Goal: Information Seeking & Learning: Learn about a topic

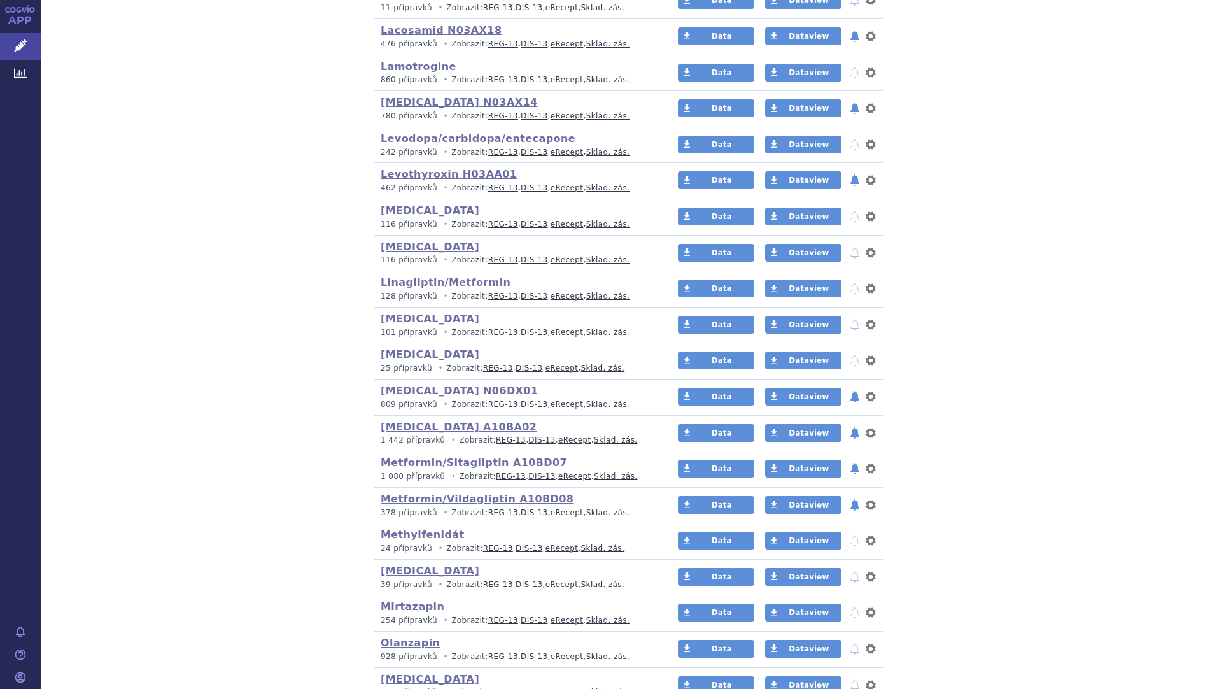
scroll to position [1627, 0]
click at [386, 605] on link "Mirtazapin" at bounding box center [413, 606] width 64 height 12
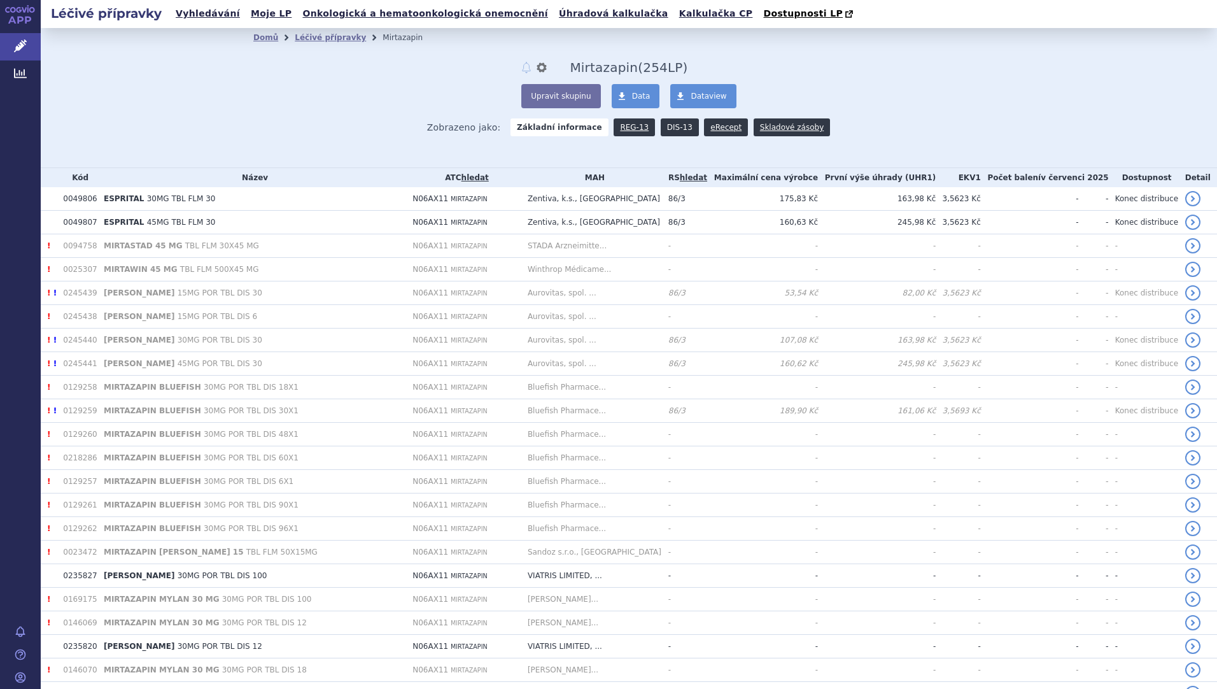
click at [663, 123] on link "DIS-13" at bounding box center [680, 127] width 38 height 18
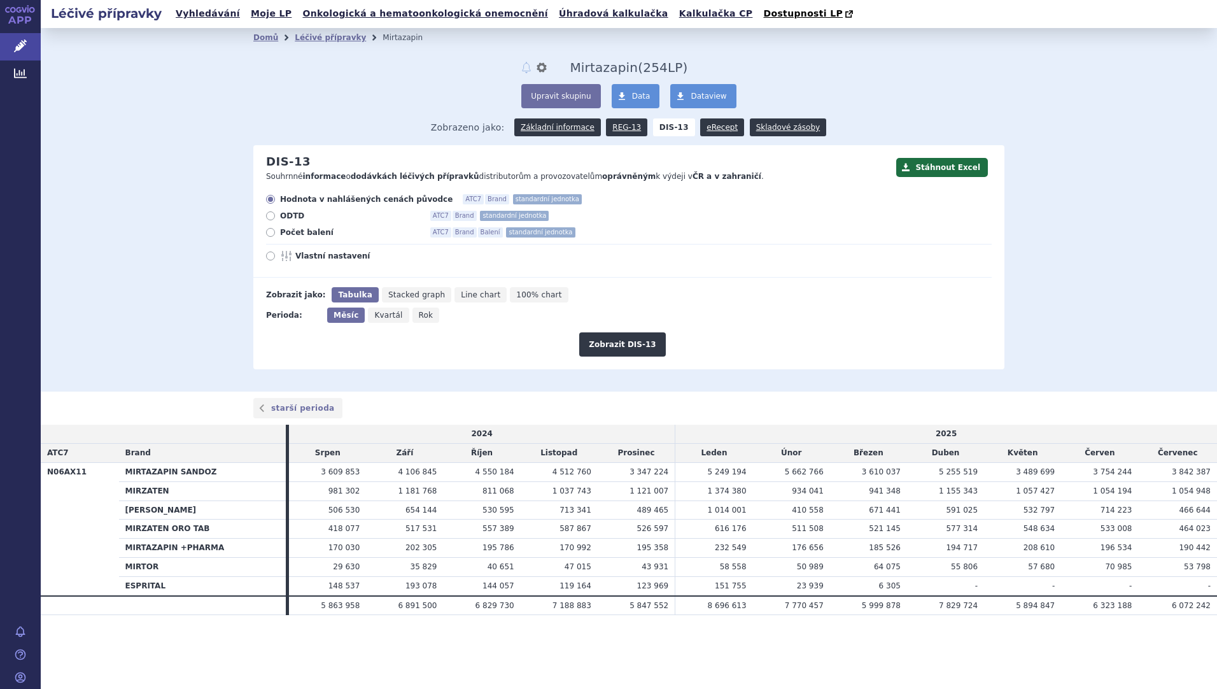
click at [420, 315] on span "Rok" at bounding box center [426, 315] width 15 height 9
click at [420, 315] on input "Rok" at bounding box center [416, 311] width 8 height 8
radio input "true"
click at [610, 344] on button "Zobrazit DIS-13" at bounding box center [622, 344] width 86 height 24
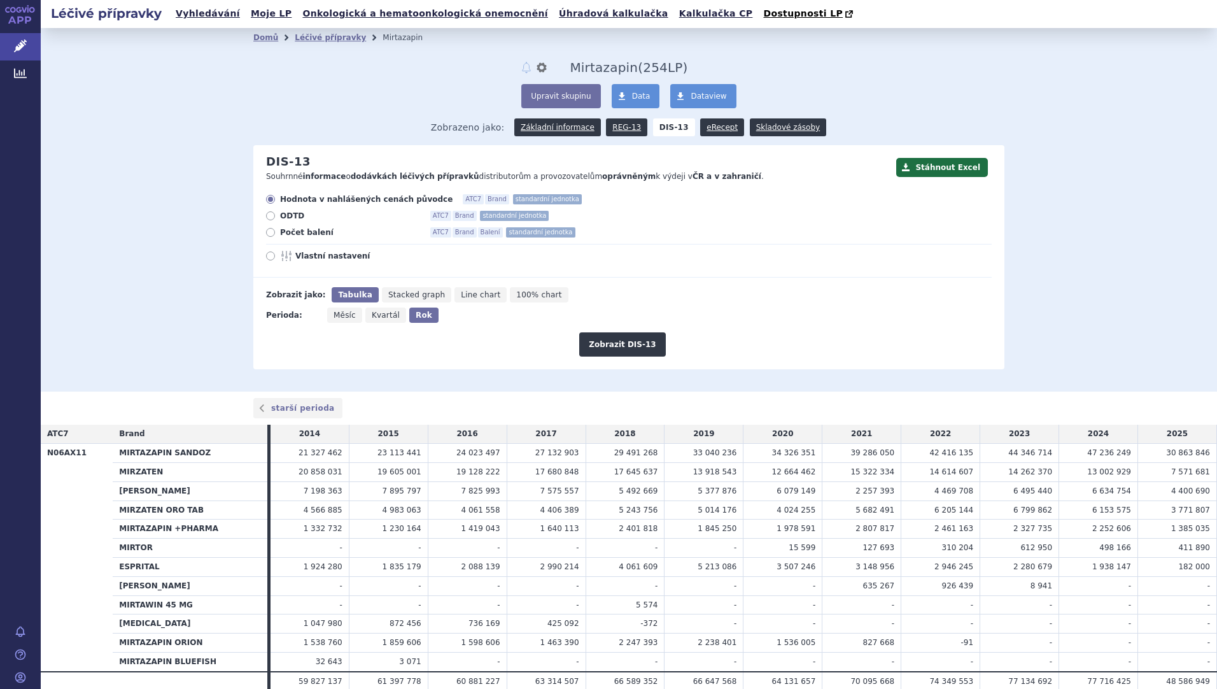
scroll to position [54, 0]
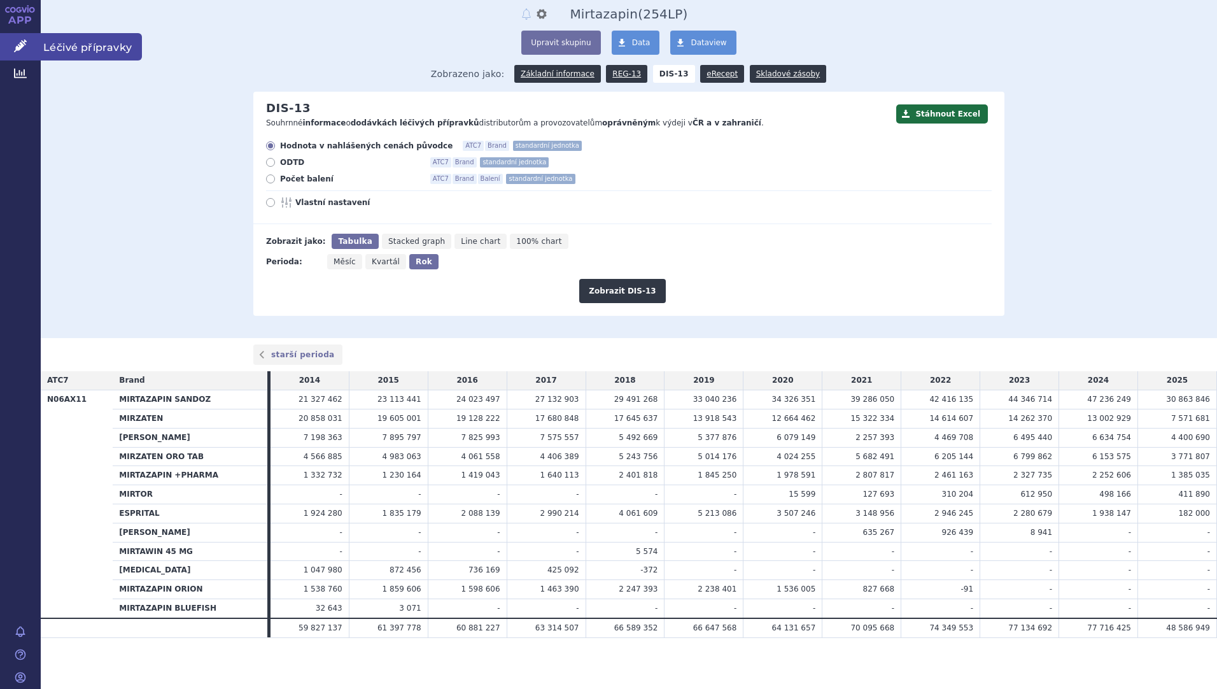
click at [78, 51] on span "Léčivé přípravky" at bounding box center [91, 46] width 101 height 27
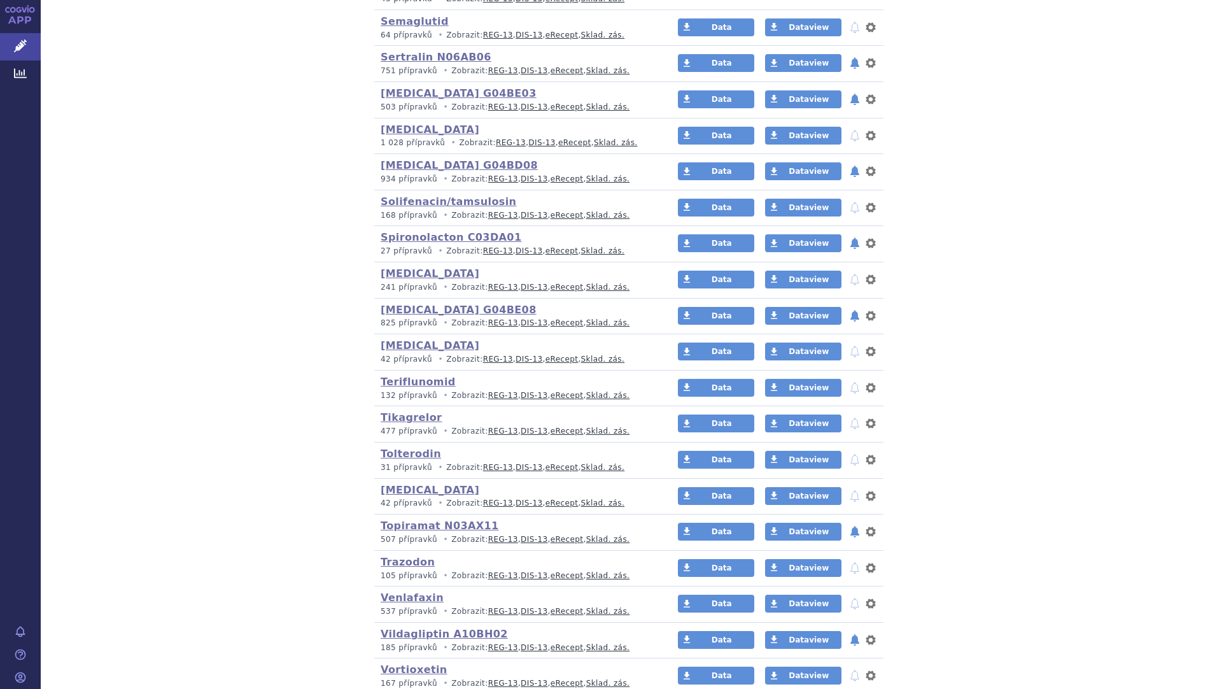
scroll to position [2716, 0]
click at [397, 559] on link "Trazodon" at bounding box center [408, 561] width 54 height 12
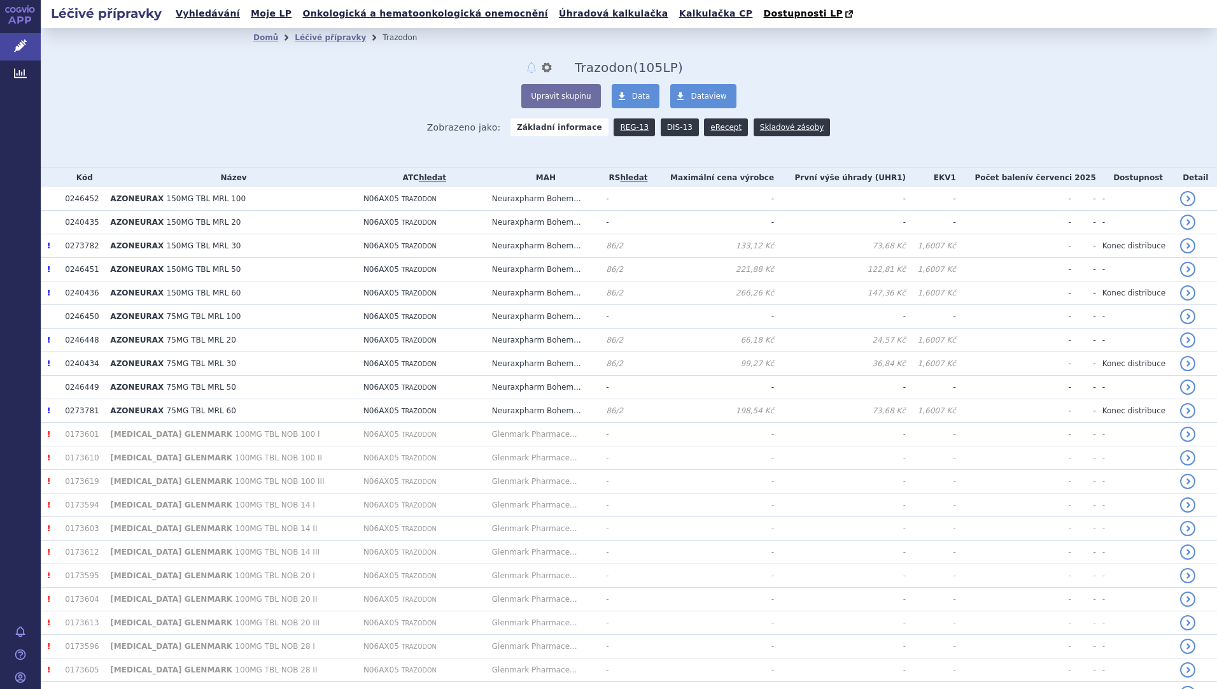
click at [669, 125] on link "DIS-13" at bounding box center [680, 127] width 38 height 18
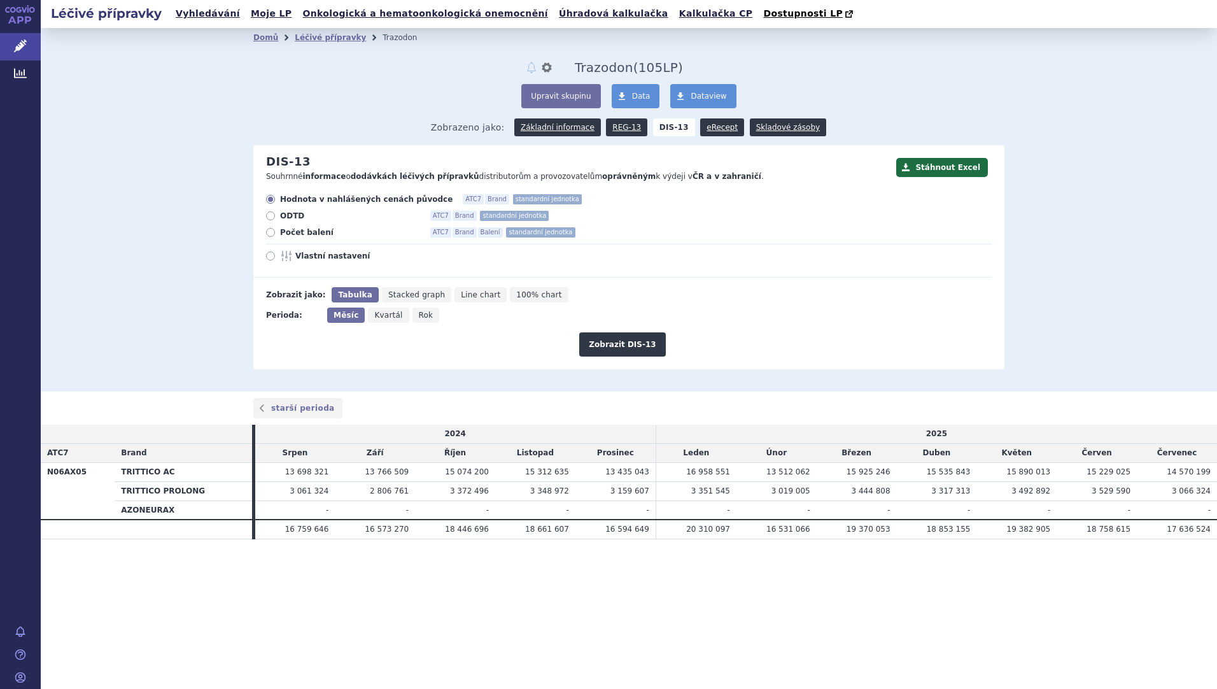
click at [272, 235] on icon at bounding box center [270, 232] width 9 height 9
click at [272, 235] on input "Počet balení ATC7 Brand Balení standardní jednotka" at bounding box center [271, 234] width 8 height 8
radio input "true"
click at [269, 200] on icon at bounding box center [270, 199] width 9 height 9
click at [269, 200] on input "Hodnota v nahlášených cenách původce ATC7 Brand standardní jednotka" at bounding box center [271, 201] width 8 height 8
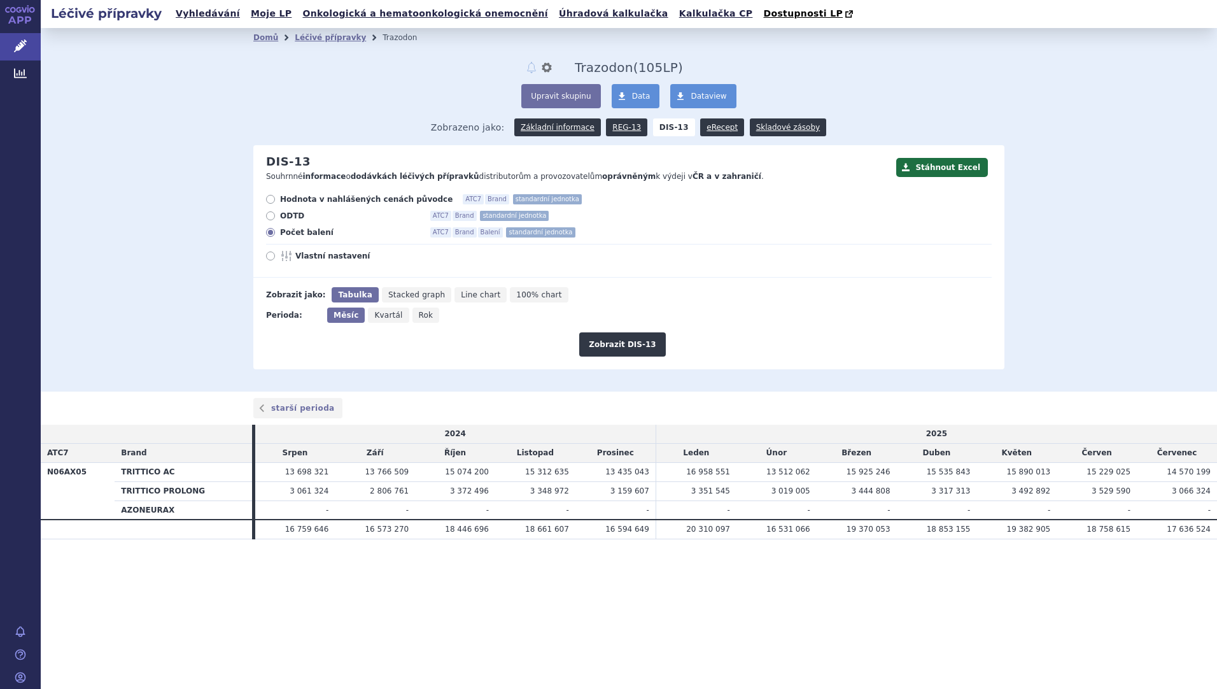
radio input "true"
click at [423, 312] on span "Rok" at bounding box center [426, 315] width 15 height 9
click at [421, 312] on input "Rok" at bounding box center [416, 311] width 8 height 8
radio input "true"
click at [604, 342] on button "Zobrazit DIS-13" at bounding box center [622, 344] width 86 height 24
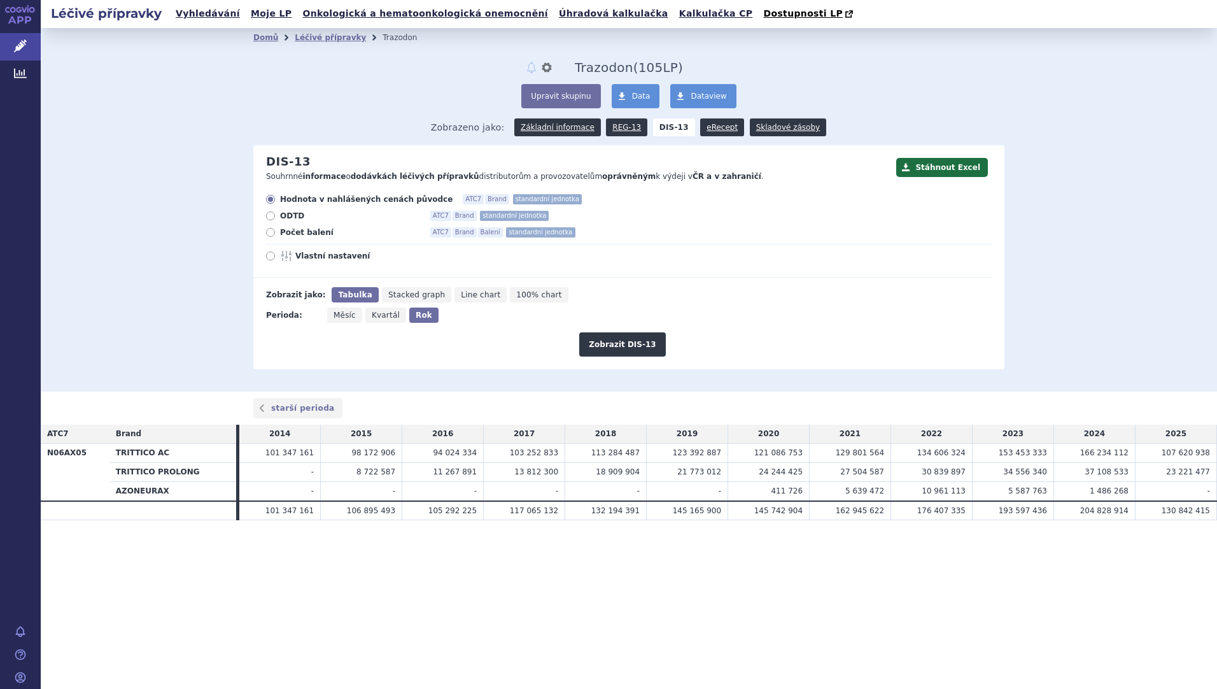
click at [272, 237] on icon at bounding box center [270, 232] width 9 height 9
click at [272, 237] on input "Počet balení ATC7 Brand Balení standardní jednotka" at bounding box center [271, 234] width 8 height 8
radio input "true"
click at [612, 345] on button "Zobrazit DIS-13" at bounding box center [622, 344] width 86 height 24
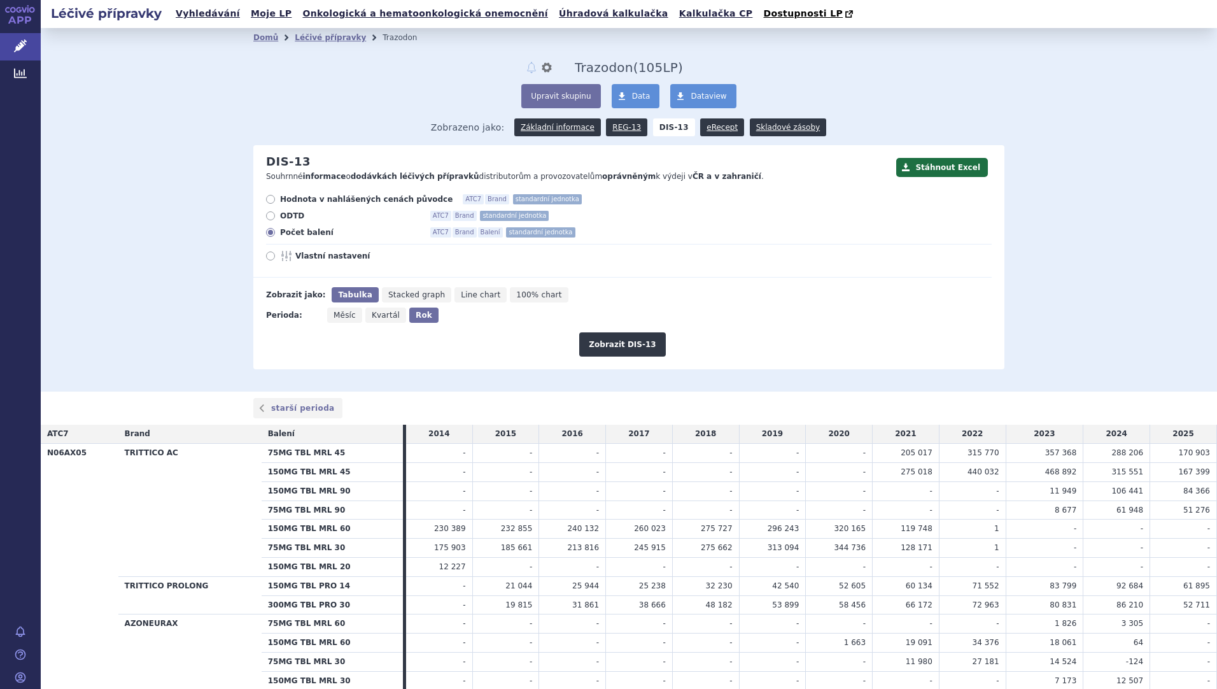
scroll to position [73, 0]
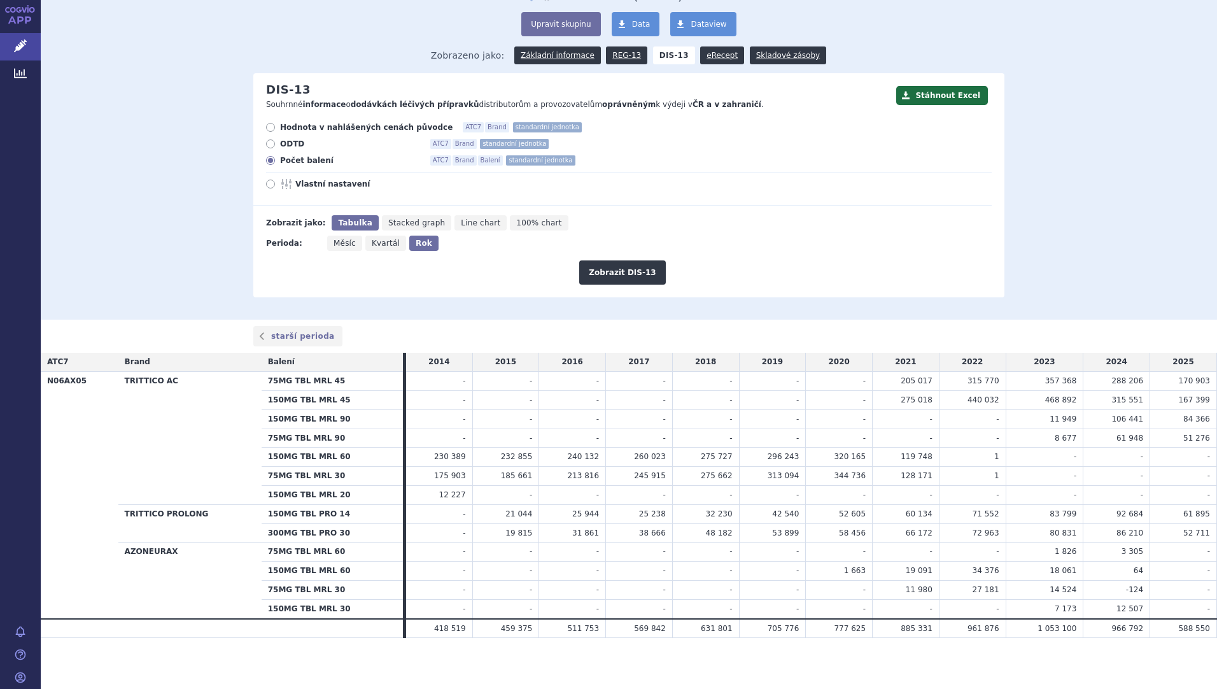
click at [269, 126] on icon at bounding box center [270, 127] width 9 height 9
click at [269, 126] on input "Hodnota v nahlášených cenách původce ATC7 Brand standardní jednotka" at bounding box center [271, 129] width 8 height 8
radio input "true"
click at [601, 271] on button "Zobrazit DIS-13" at bounding box center [622, 272] width 86 height 24
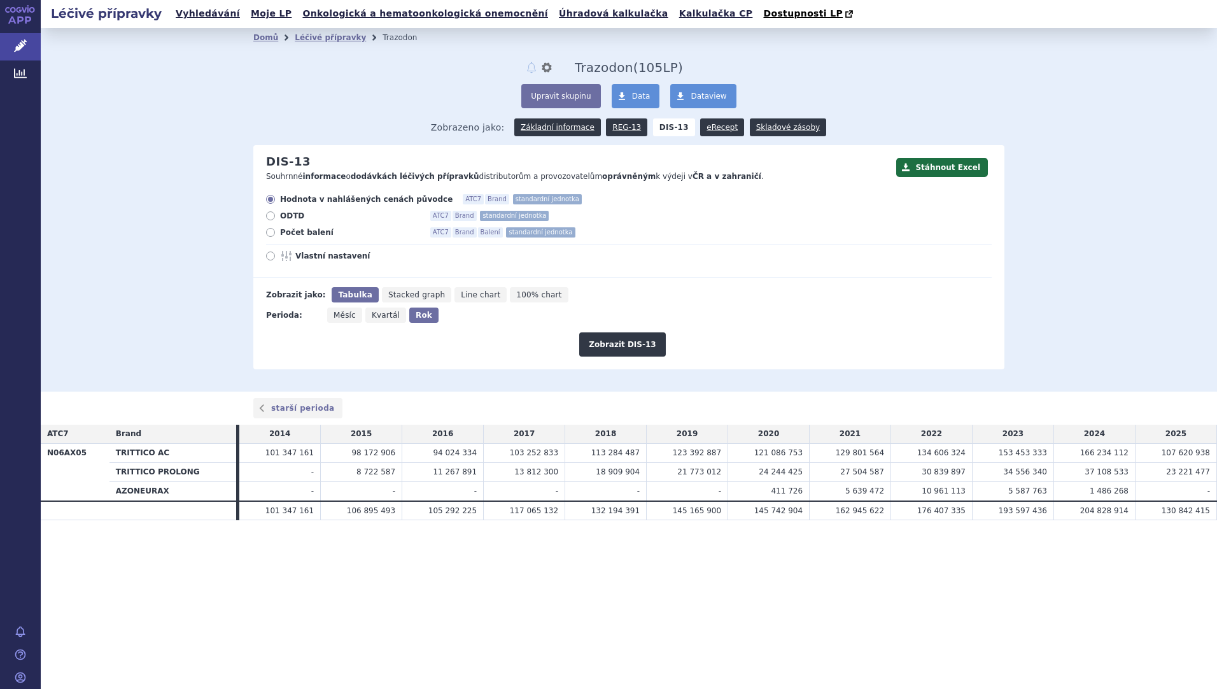
click at [270, 233] on icon at bounding box center [270, 232] width 9 height 9
click at [270, 233] on input "Počet balení ATC7 Brand Balení standardní jednotka" at bounding box center [271, 234] width 8 height 8
radio input "true"
click at [607, 335] on button "Zobrazit DIS-13" at bounding box center [622, 344] width 86 height 24
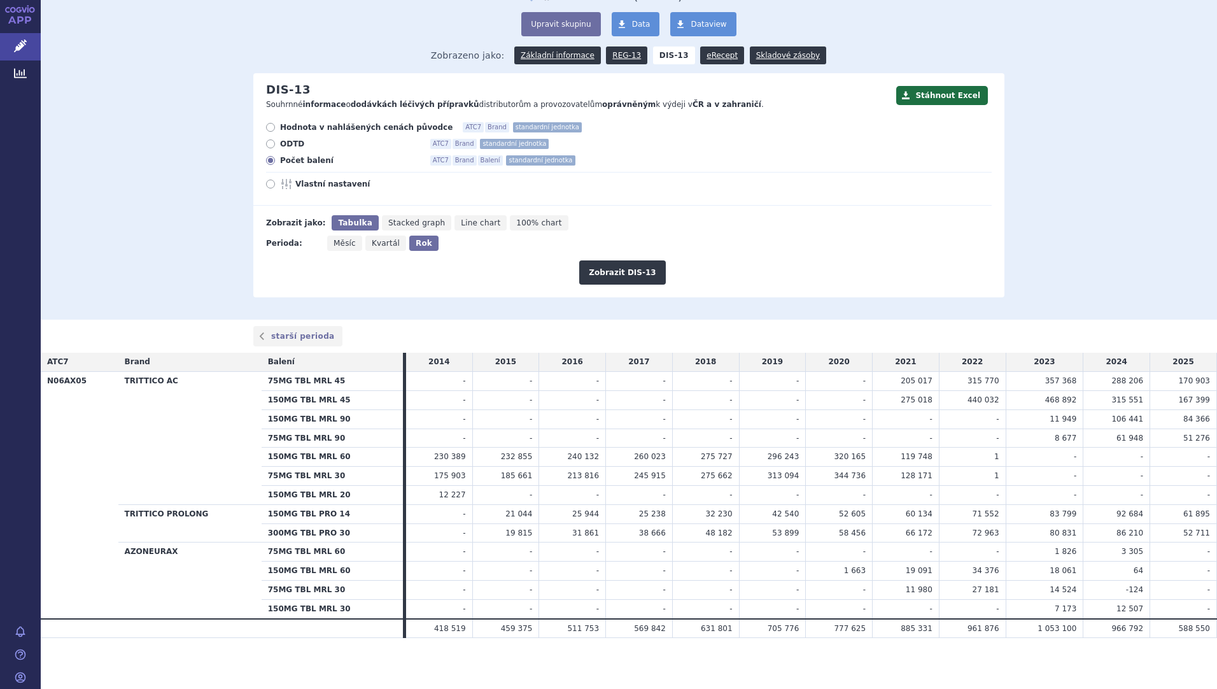
scroll to position [73, 0]
click at [269, 125] on icon at bounding box center [270, 127] width 9 height 9
click at [269, 125] on input "Hodnota v nahlášených cenách původce ATC7 Brand standardní jednotka" at bounding box center [271, 129] width 8 height 8
radio input "true"
click at [599, 278] on button "Zobrazit DIS-13" at bounding box center [622, 272] width 86 height 24
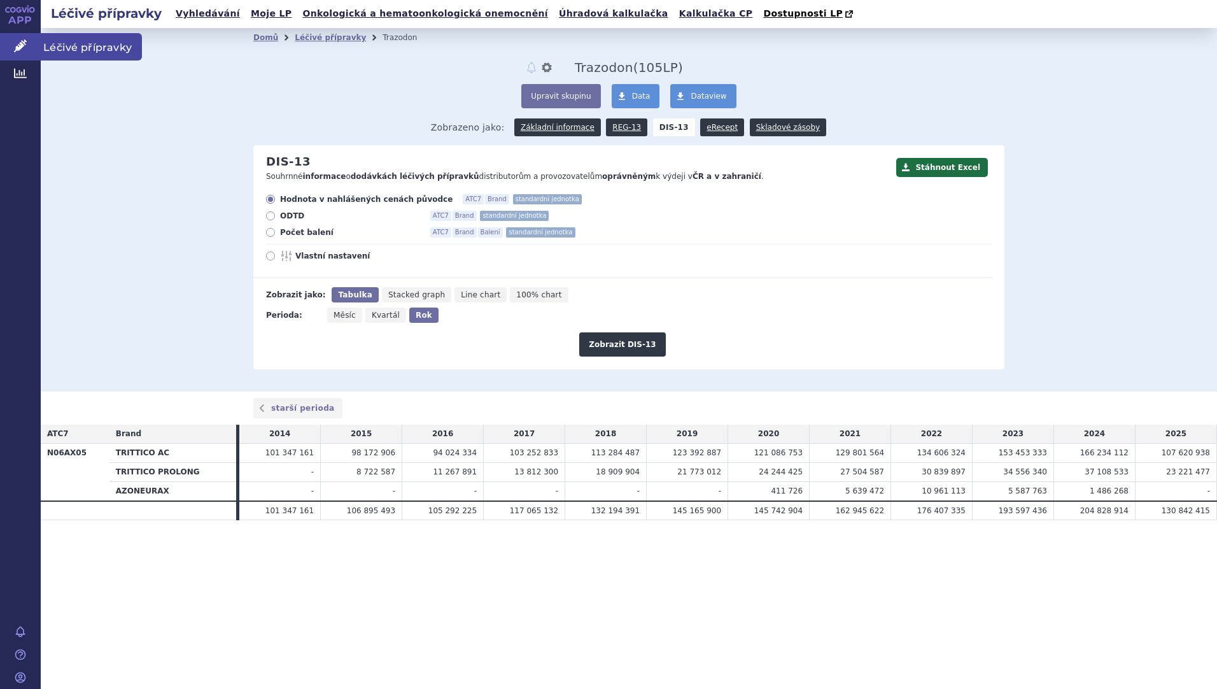
click at [71, 43] on span "Léčivé přípravky" at bounding box center [91, 46] width 101 height 27
